Goal: Task Accomplishment & Management: Use online tool/utility

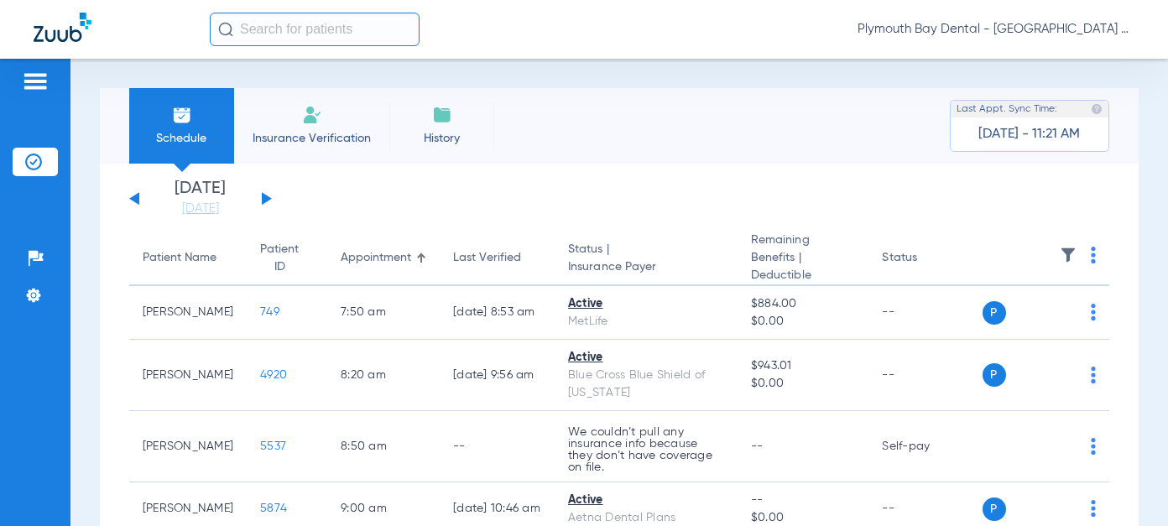
click at [264, 201] on button at bounding box center [267, 198] width 10 height 13
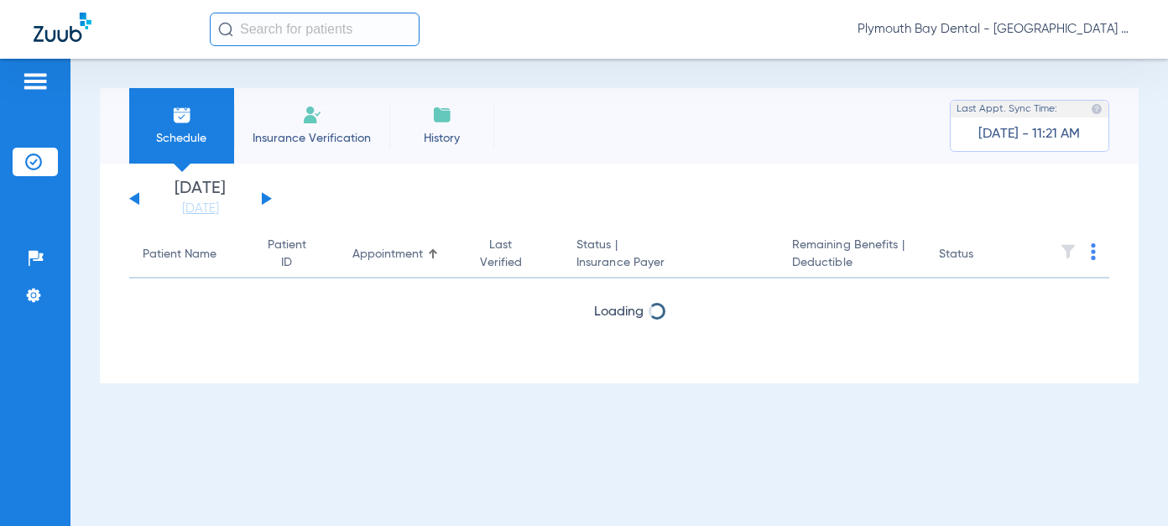
click at [264, 201] on button at bounding box center [267, 198] width 10 height 13
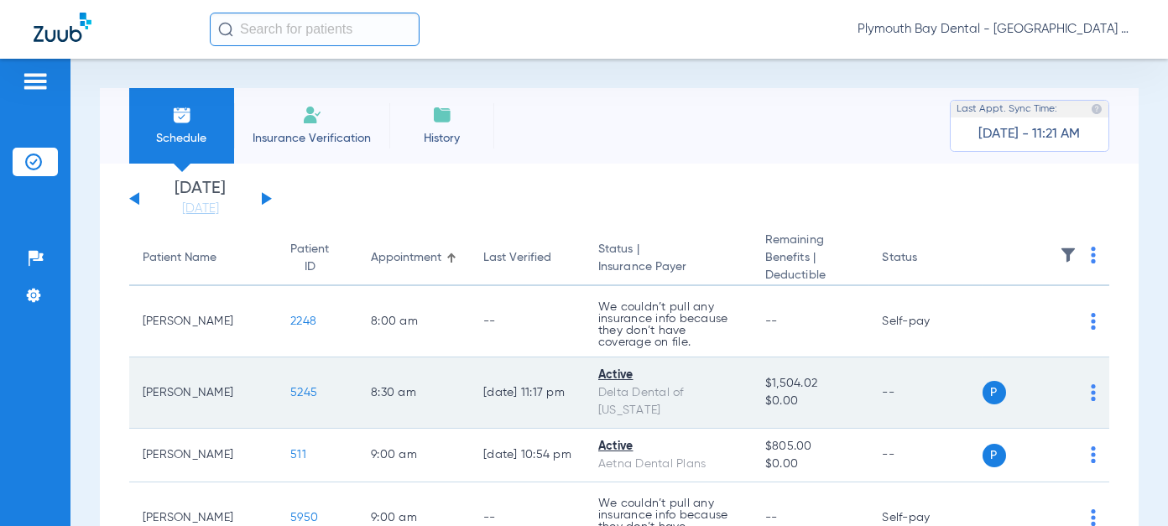
click at [290, 392] on span "5245" at bounding box center [303, 393] width 27 height 12
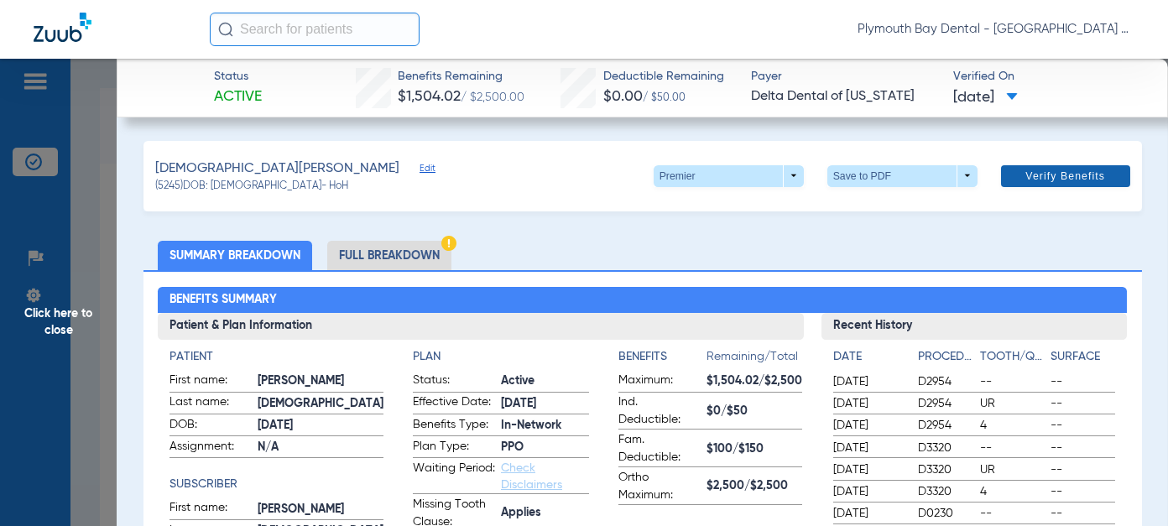
click at [1061, 177] on span "Verify Benefits" at bounding box center [1065, 175] width 80 height 13
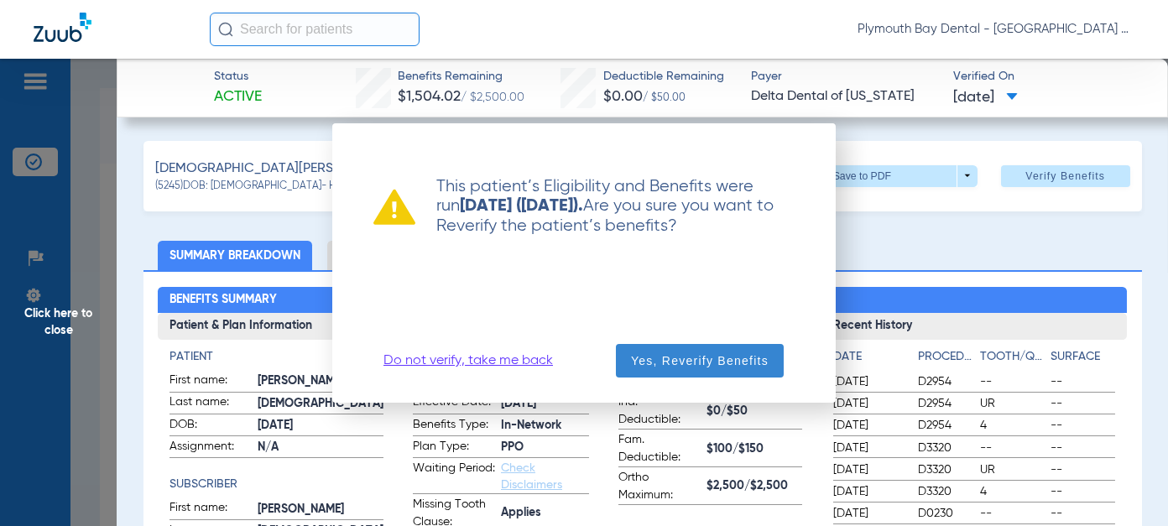
click at [723, 354] on span "Yes, Reverify Benefits" at bounding box center [700, 360] width 138 height 17
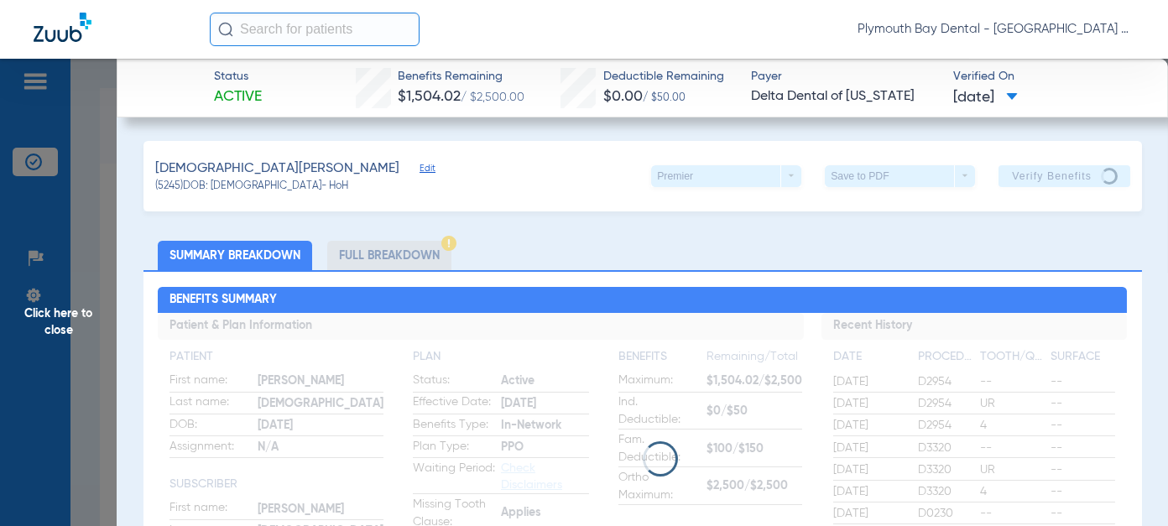
click at [56, 316] on span "Click here to close" at bounding box center [58, 322] width 117 height 526
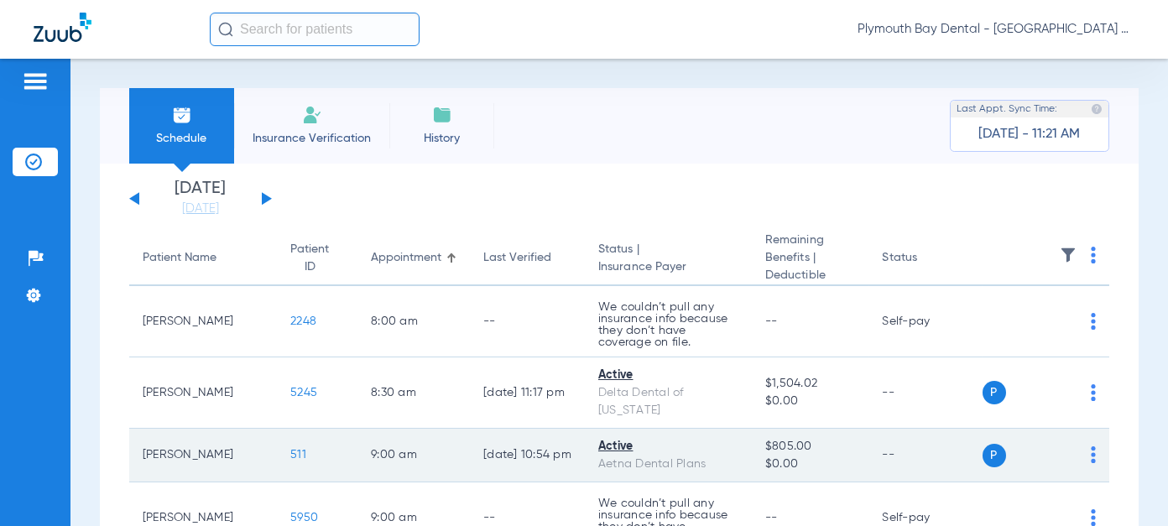
click at [290, 453] on span "511" at bounding box center [298, 455] width 16 height 12
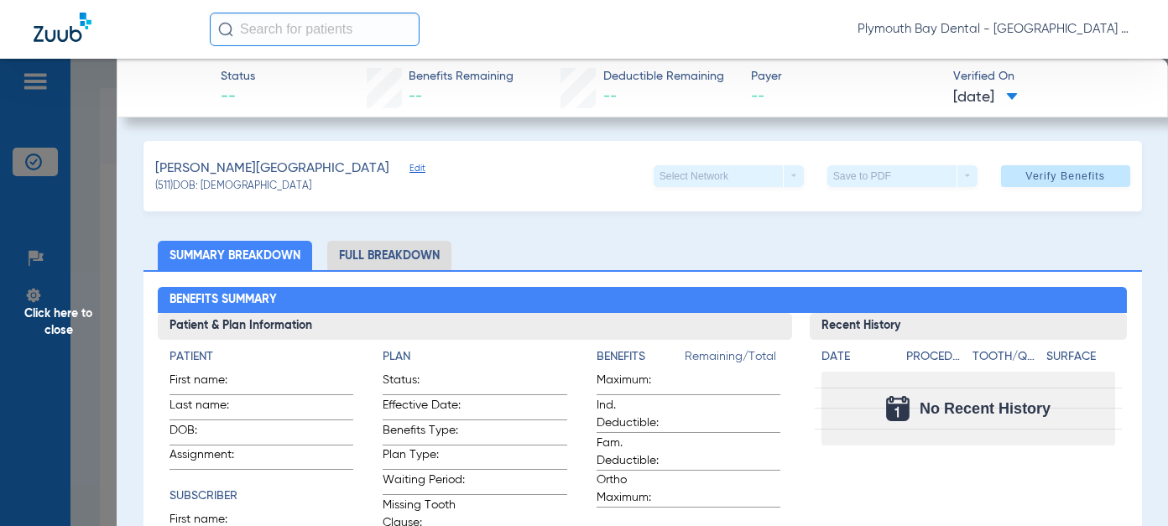
click at [408, 254] on li "Full Breakdown" at bounding box center [389, 255] width 124 height 29
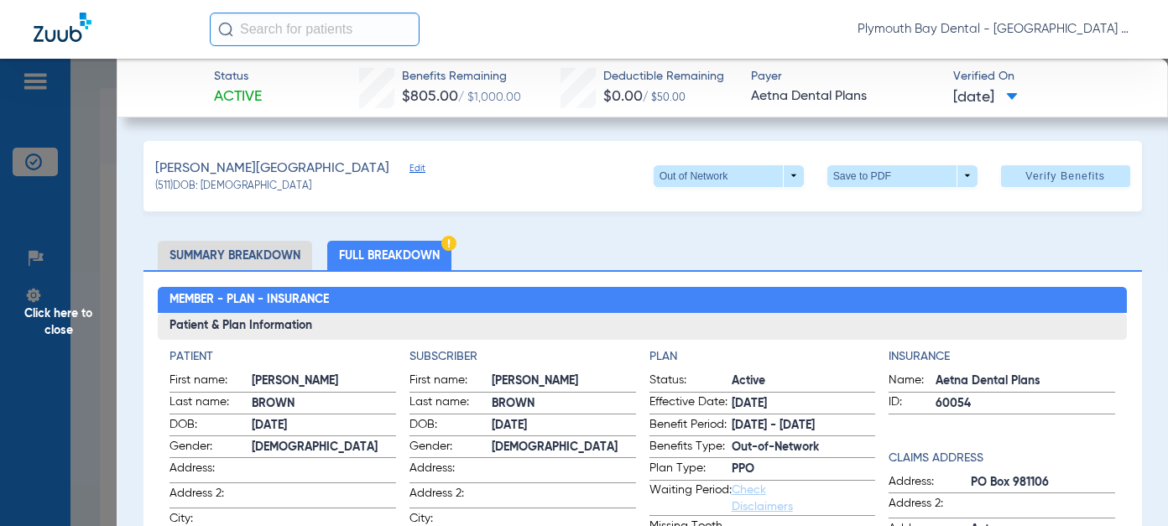
click at [242, 245] on li "Summary Breakdown" at bounding box center [235, 255] width 154 height 29
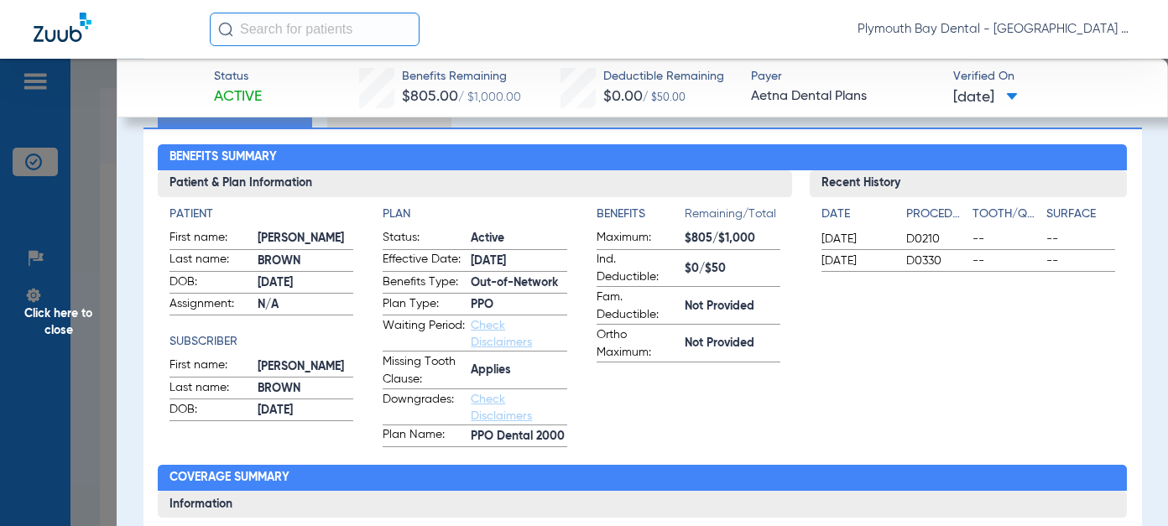
scroll to position [252, 0]
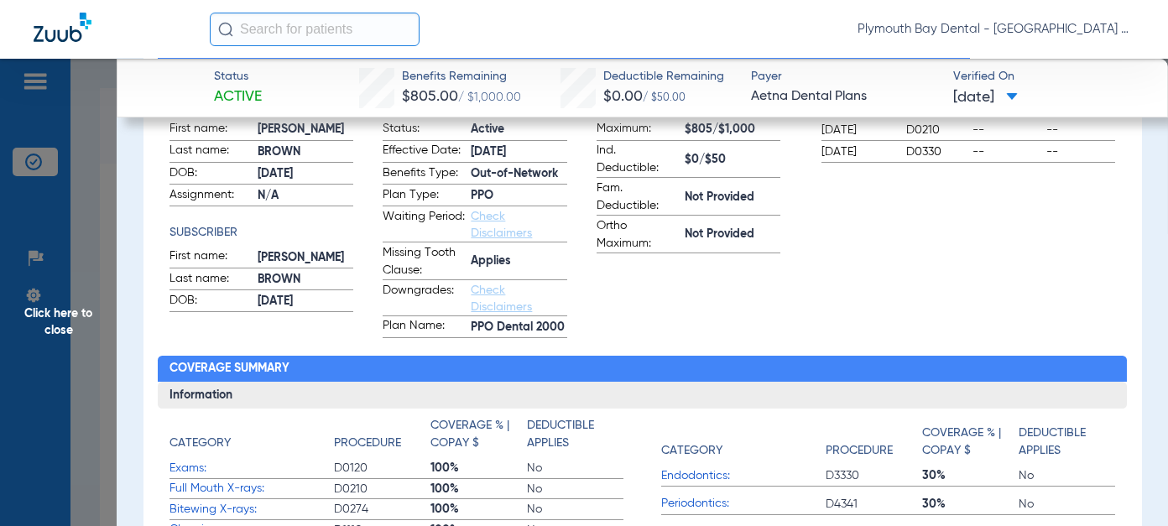
click at [56, 322] on span "Click here to close" at bounding box center [58, 322] width 117 height 526
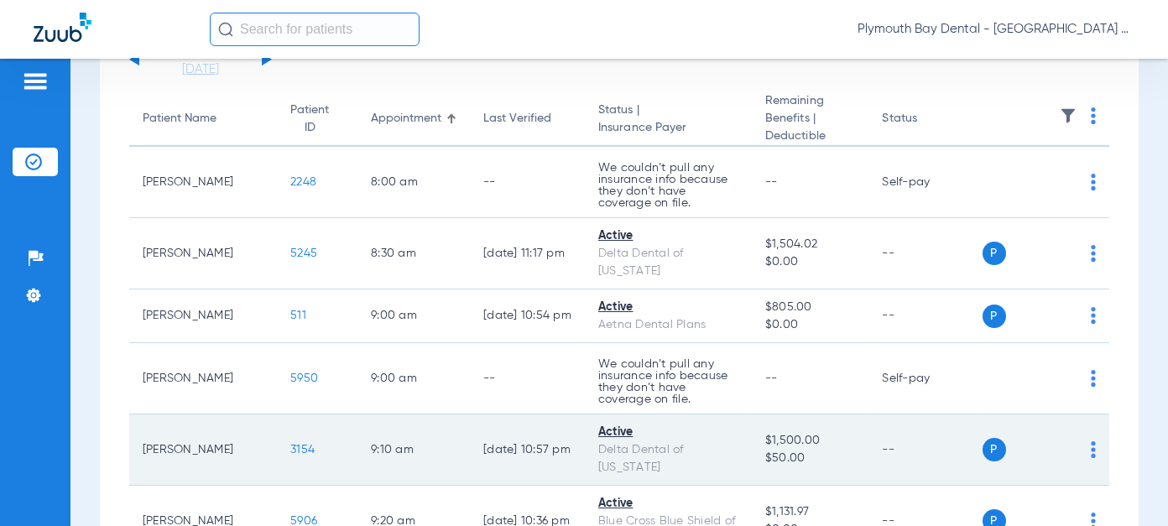
scroll to position [168, 0]
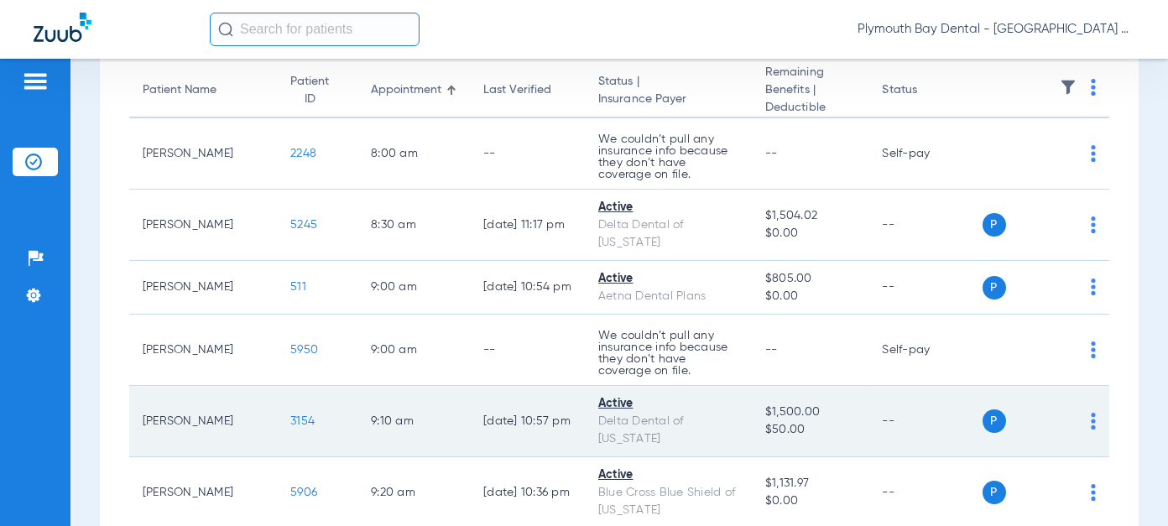
click at [290, 416] on span "3154" at bounding box center [302, 421] width 24 height 12
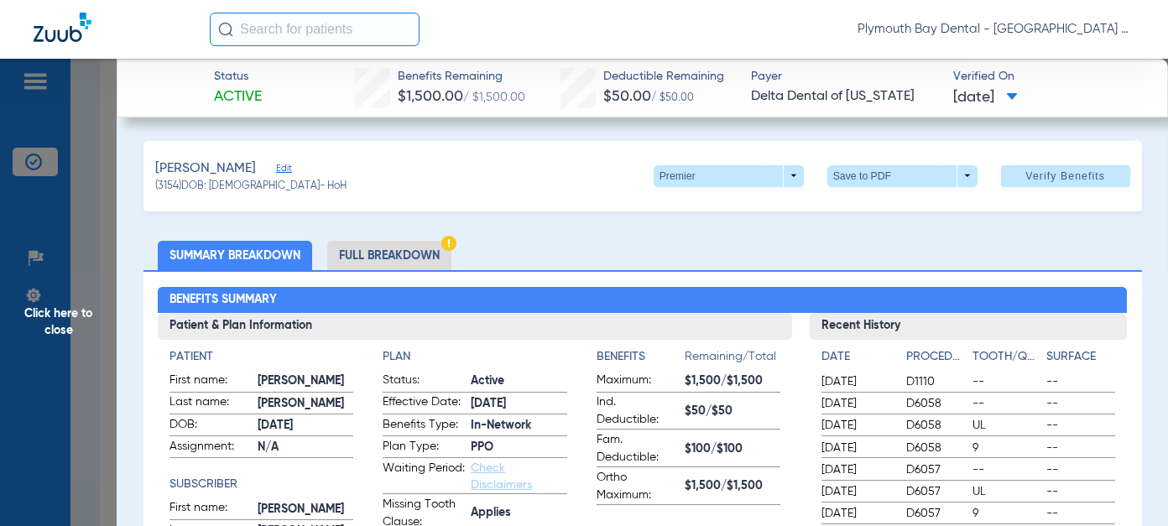
click at [60, 318] on span "Click here to close" at bounding box center [58, 322] width 117 height 526
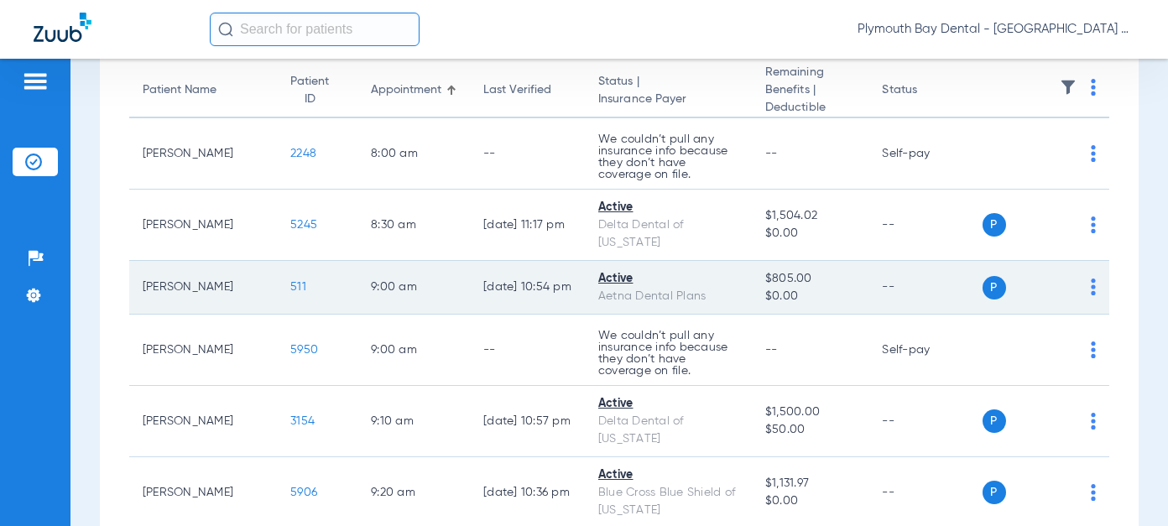
scroll to position [252, 0]
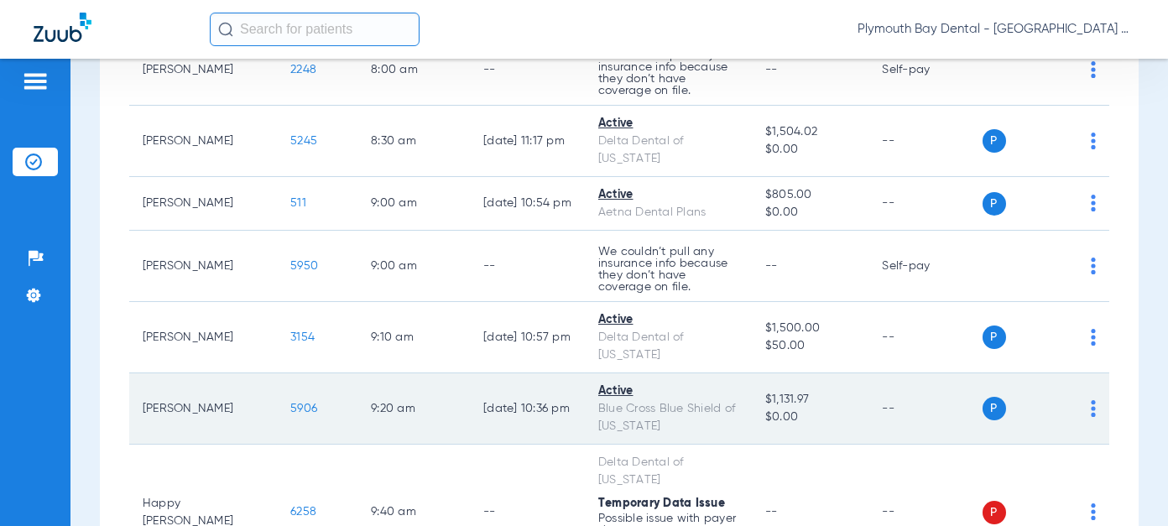
click at [290, 406] on span "5906" at bounding box center [303, 409] width 27 height 12
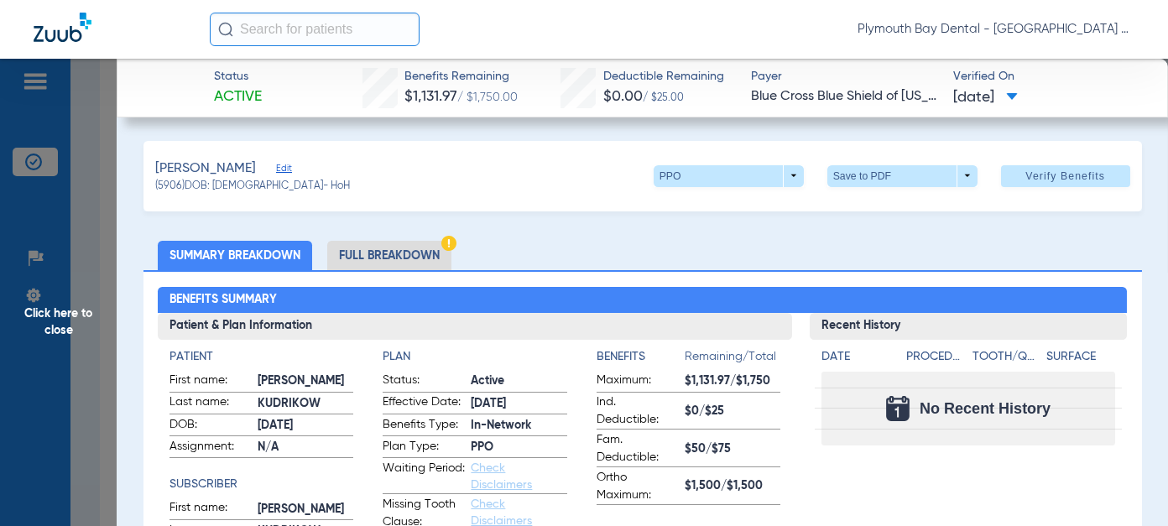
click at [48, 313] on span "Click here to close" at bounding box center [58, 322] width 117 height 526
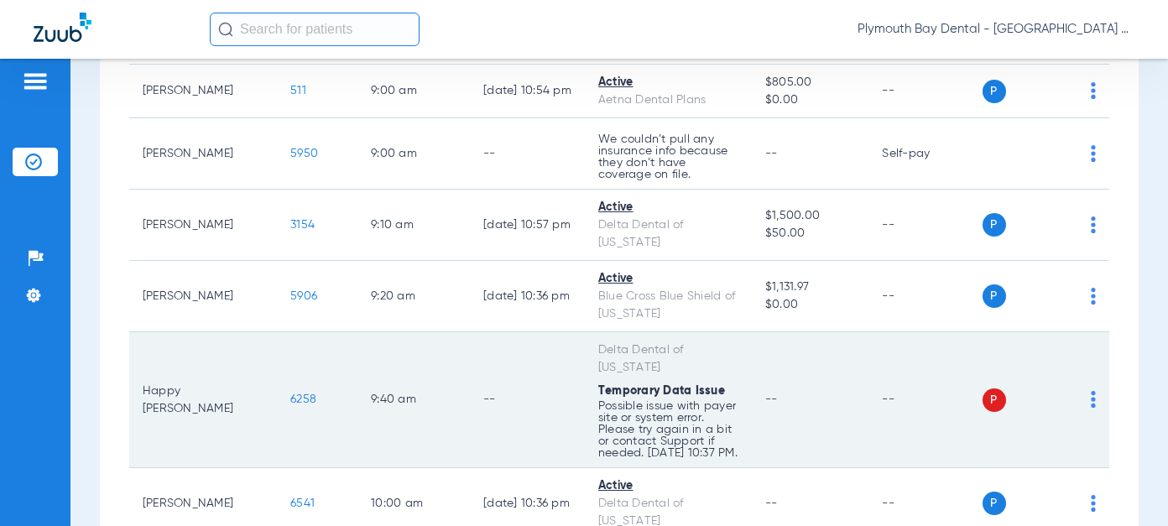
scroll to position [420, 0]
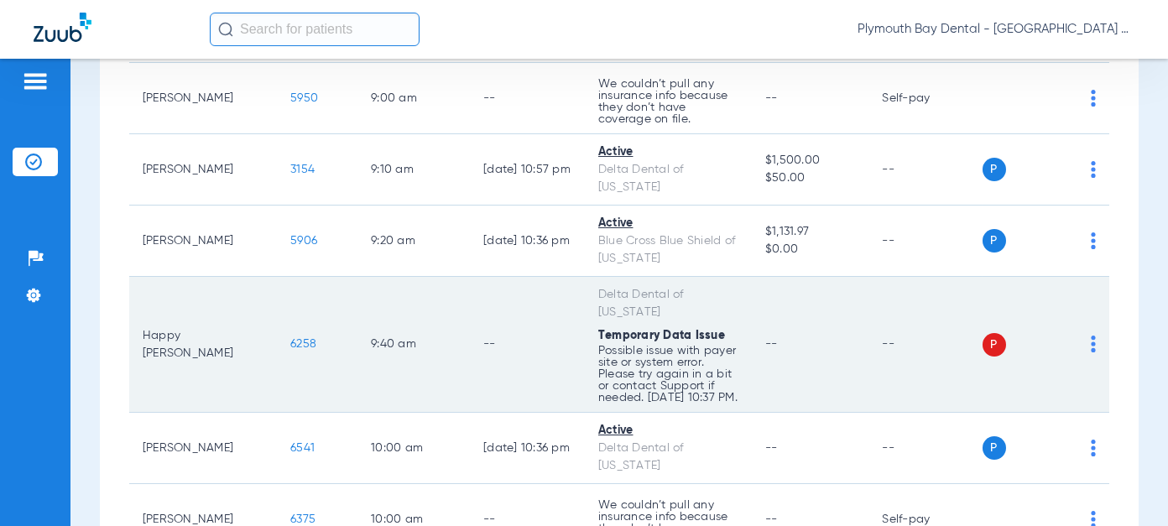
click at [290, 338] on span "6258" at bounding box center [303, 344] width 26 height 12
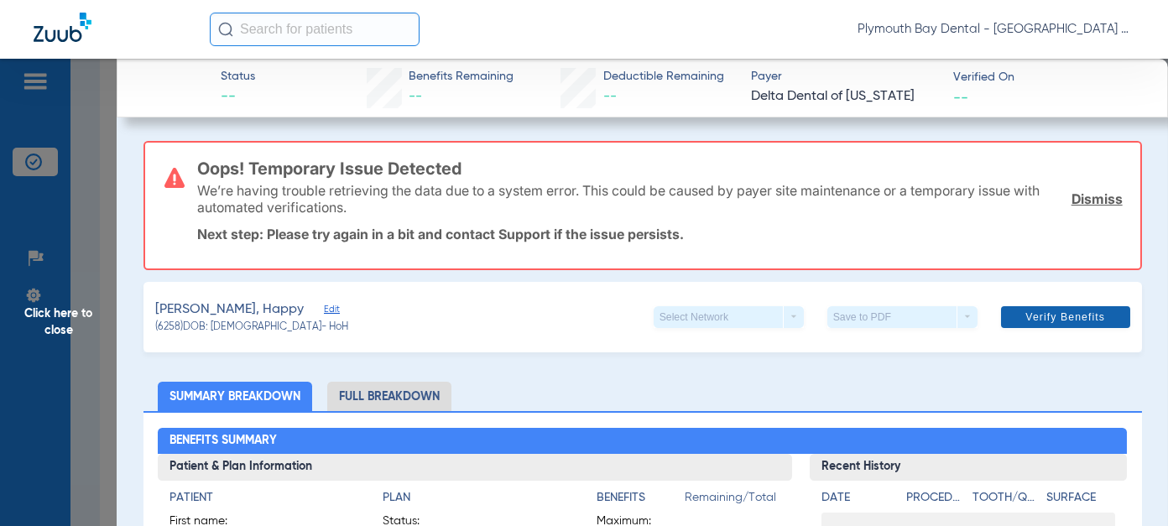
click at [1029, 310] on span "Verify Benefits" at bounding box center [1065, 316] width 80 height 13
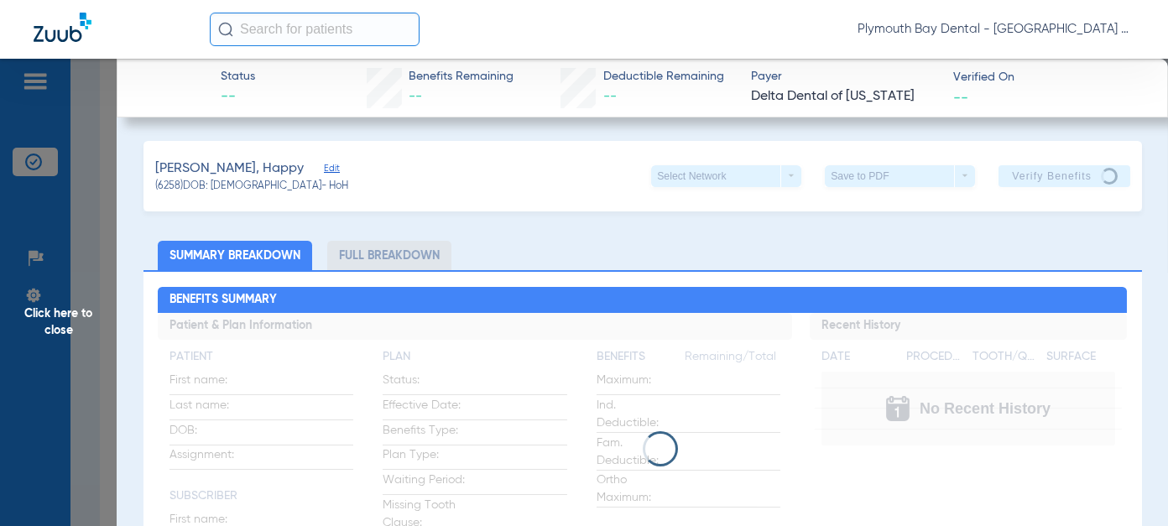
click at [70, 316] on span "Click here to close" at bounding box center [58, 322] width 117 height 526
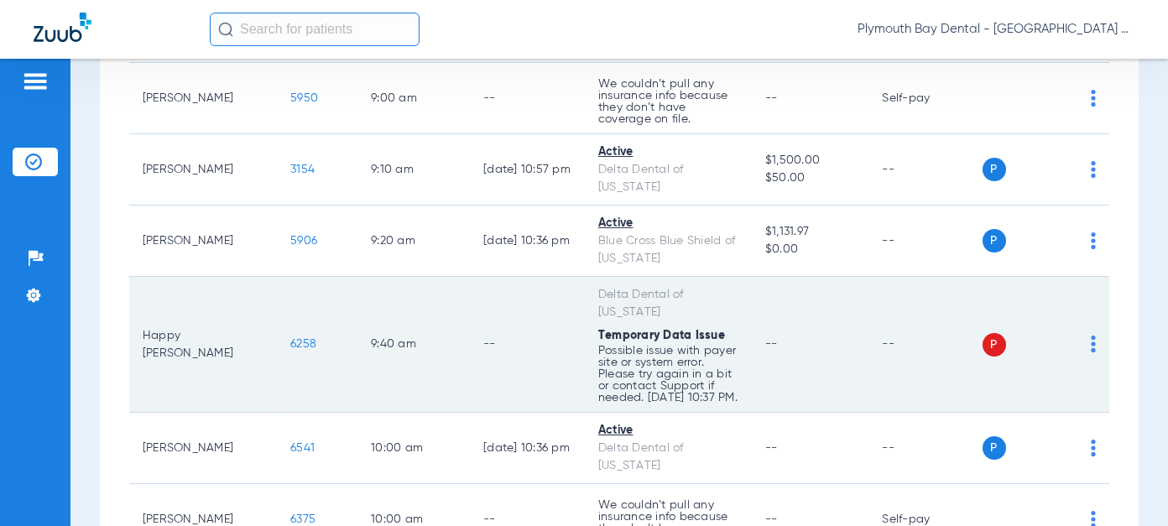
click at [290, 338] on span "6258" at bounding box center [303, 344] width 26 height 12
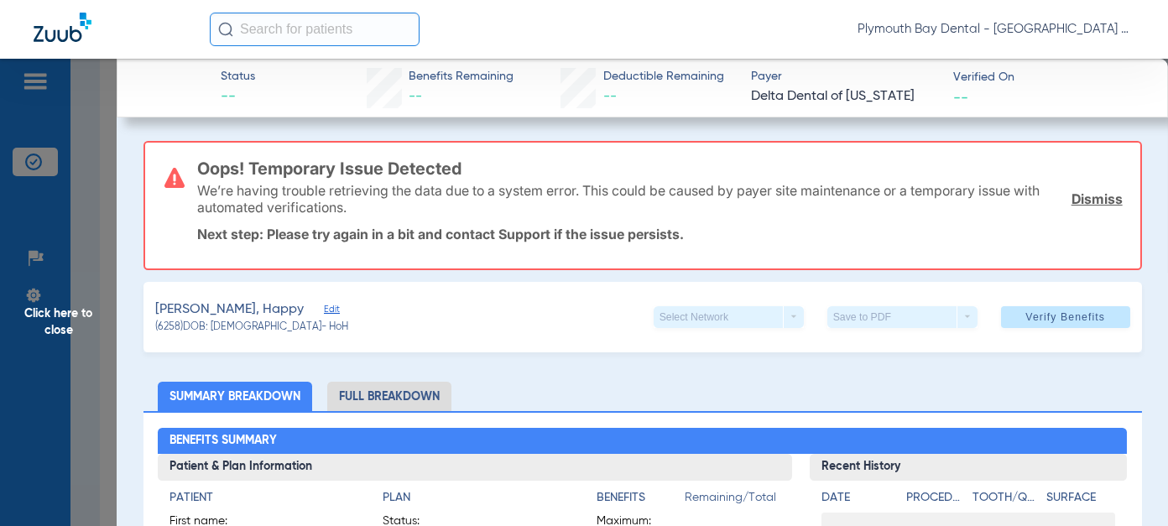
click at [404, 389] on li "Full Breakdown" at bounding box center [389, 396] width 124 height 29
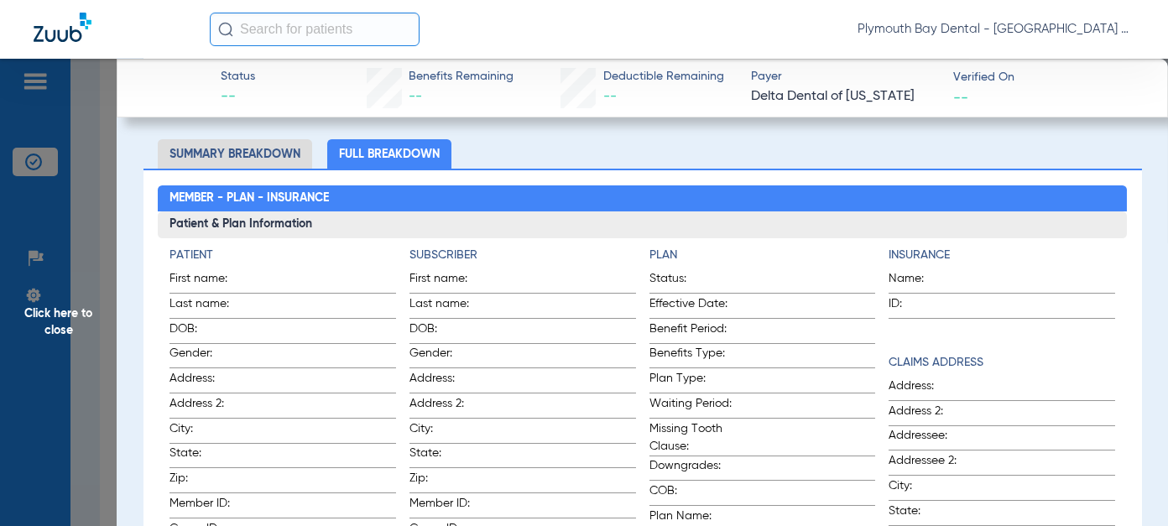
scroll to position [252, 0]
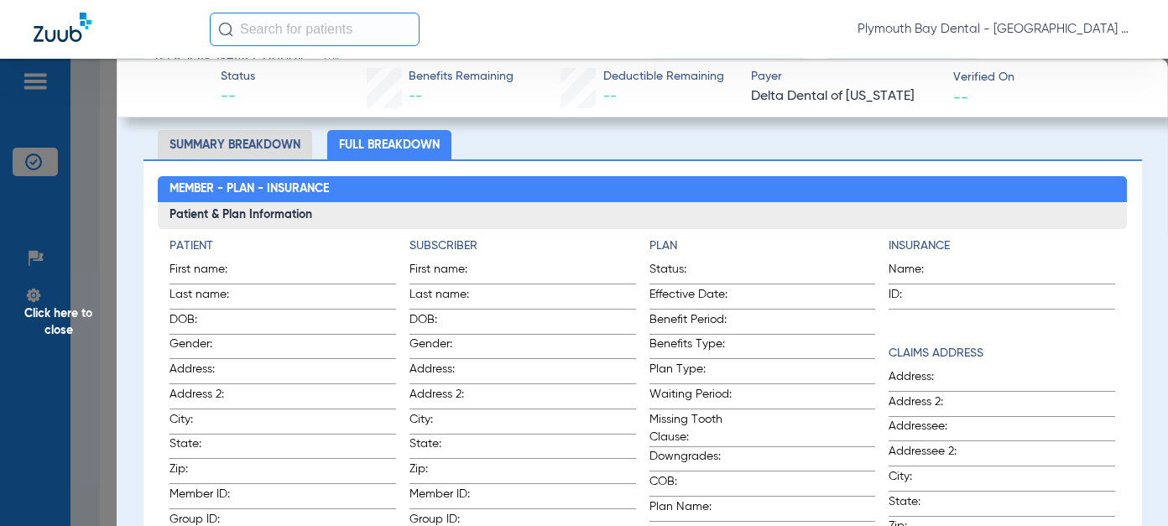
click at [68, 314] on span "Click here to close" at bounding box center [58, 322] width 117 height 526
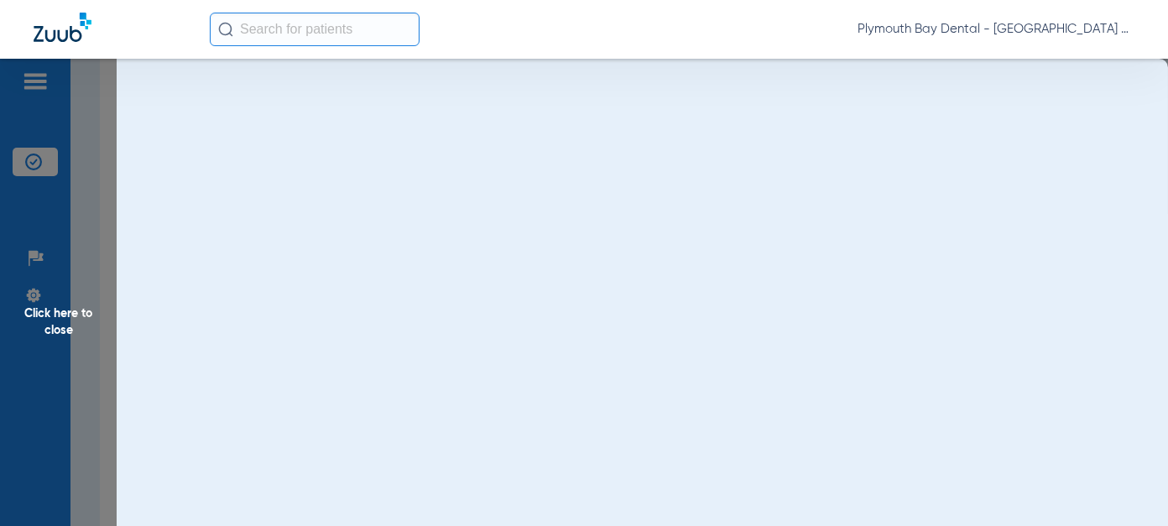
scroll to position [0, 0]
